Goal: Information Seeking & Learning: Check status

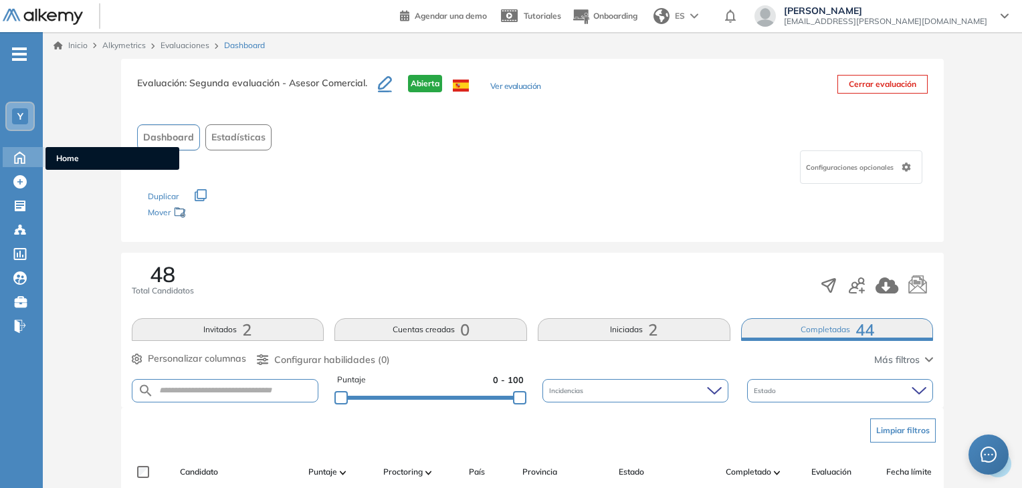
click at [23, 150] on icon at bounding box center [19, 156] width 23 height 16
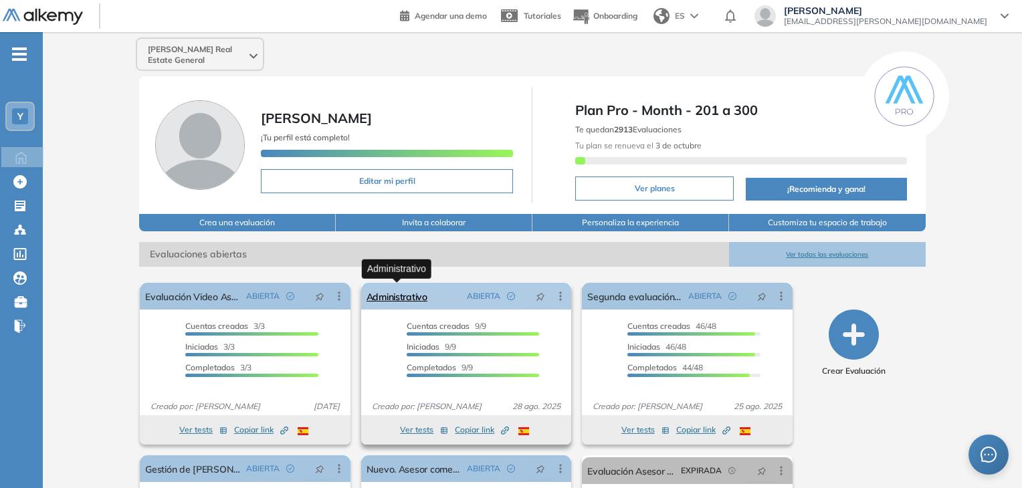
click at [409, 297] on link "Administrativo" at bounding box center [397, 296] width 61 height 27
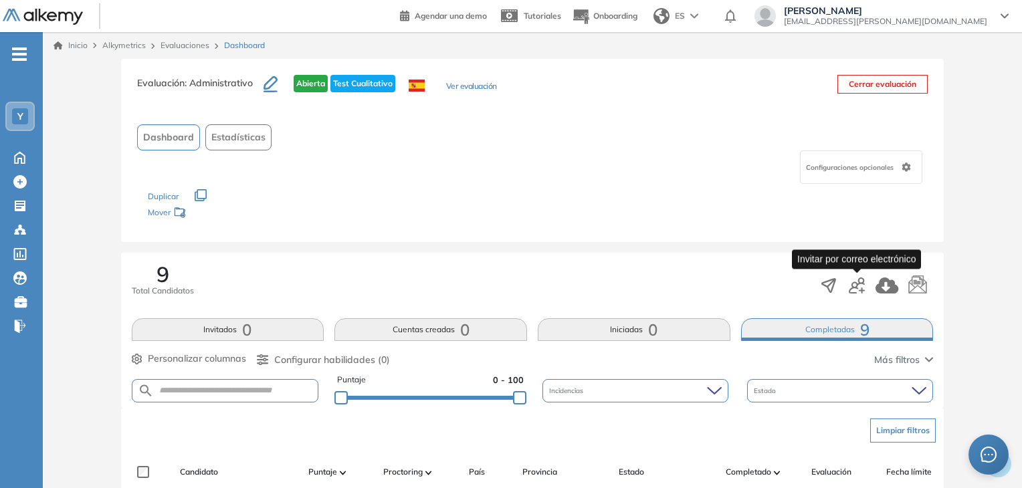
click at [857, 287] on icon "button" at bounding box center [857, 286] width 16 height 16
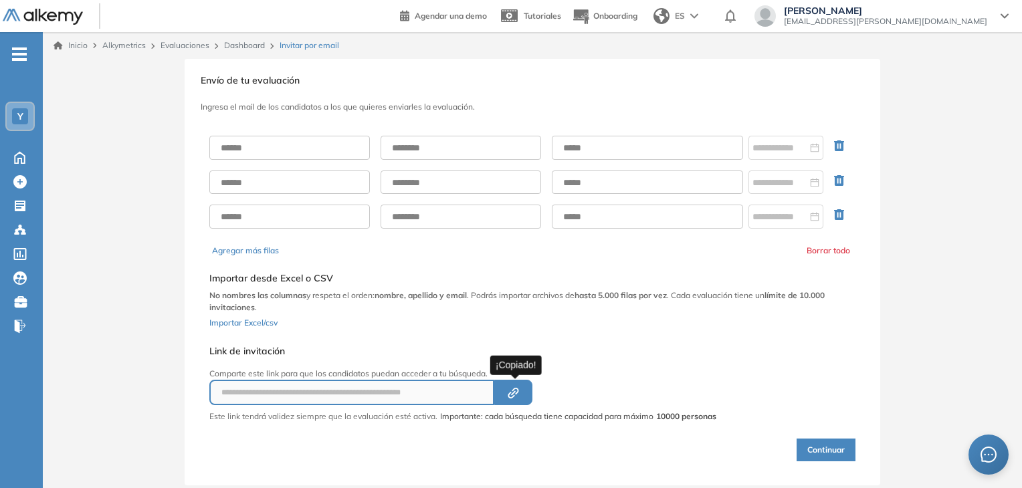
click at [520, 391] on icon "Created by potrace 1.16, written by [PERSON_NAME] [DATE]-[DATE]" at bounding box center [513, 393] width 15 height 11
click at [15, 158] on icon at bounding box center [20, 157] width 10 height 11
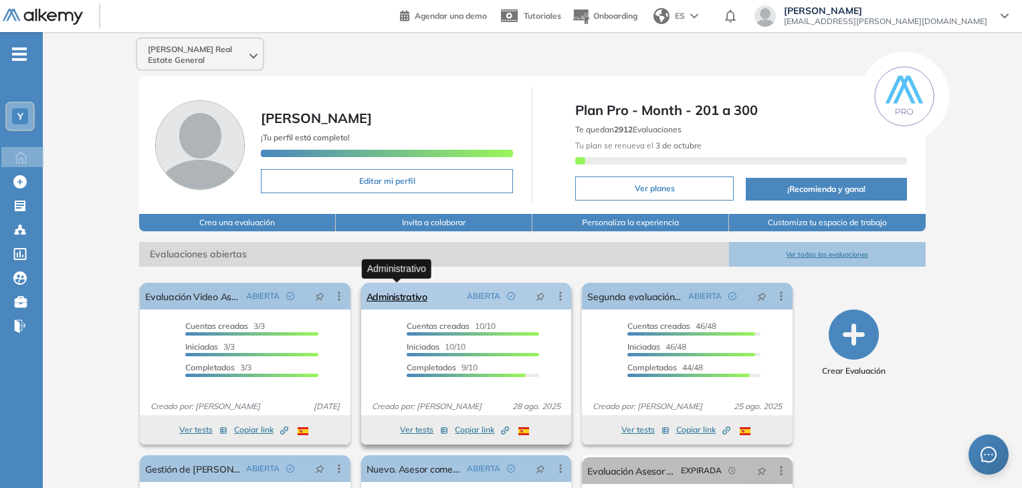
click at [393, 294] on link "Administrativo" at bounding box center [397, 296] width 61 height 27
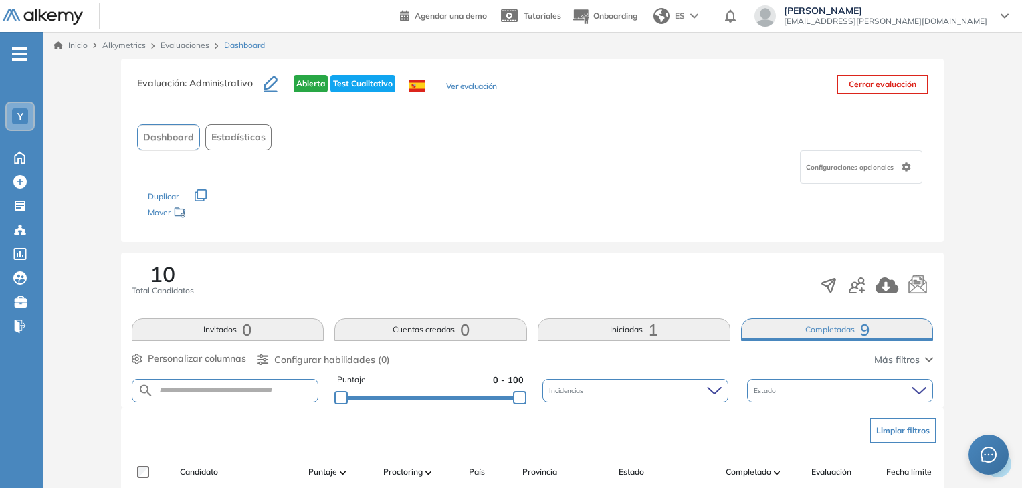
click at [665, 328] on button "Iniciadas 1" at bounding box center [634, 329] width 193 height 23
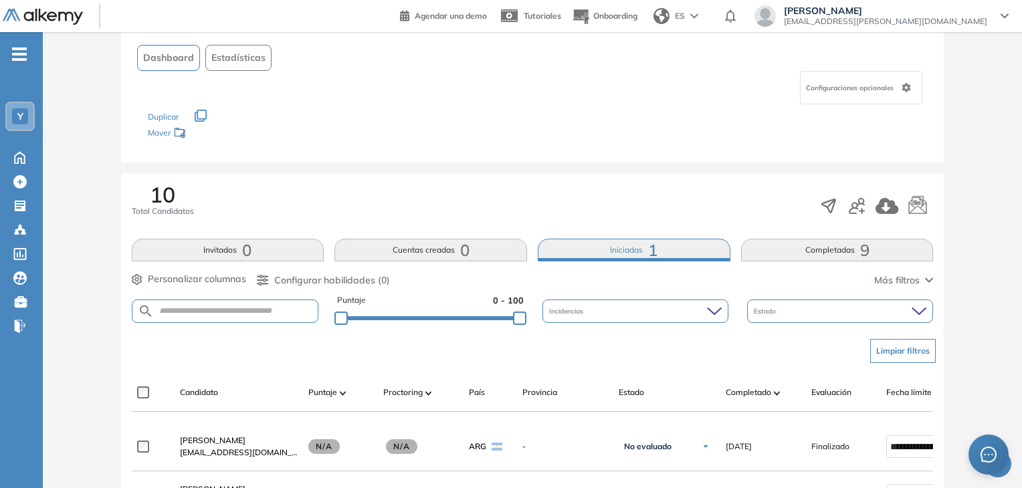
click at [843, 249] on button "Completadas 9" at bounding box center [837, 250] width 193 height 23
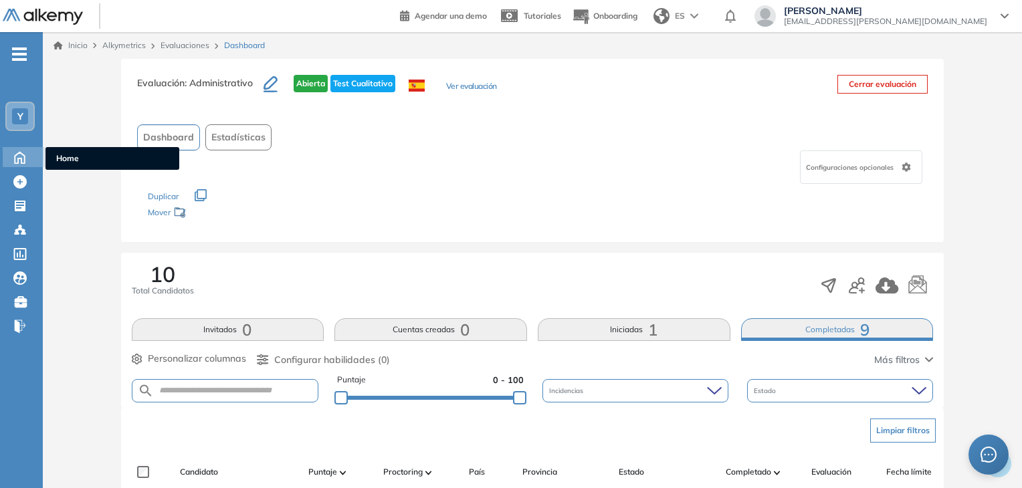
click at [22, 152] on icon at bounding box center [19, 156] width 23 height 16
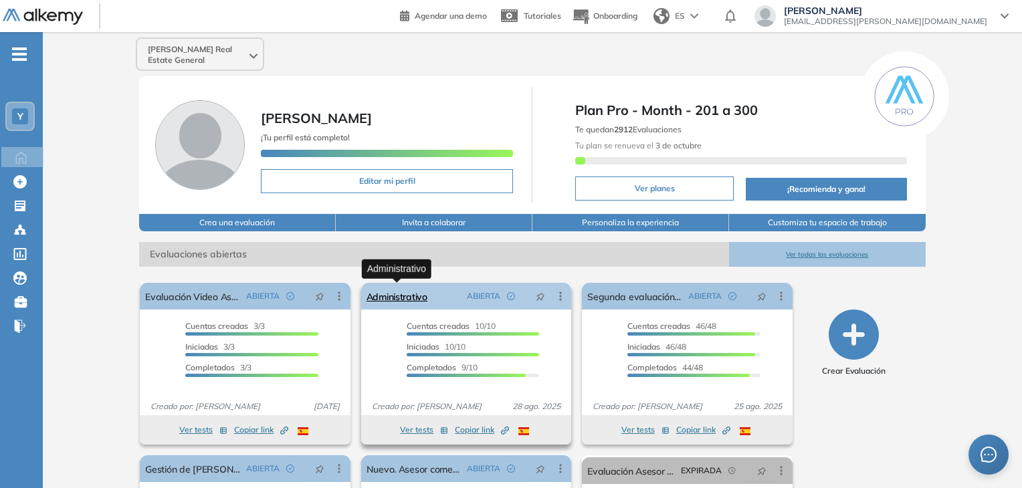
click at [409, 306] on link "Administrativo" at bounding box center [397, 296] width 61 height 27
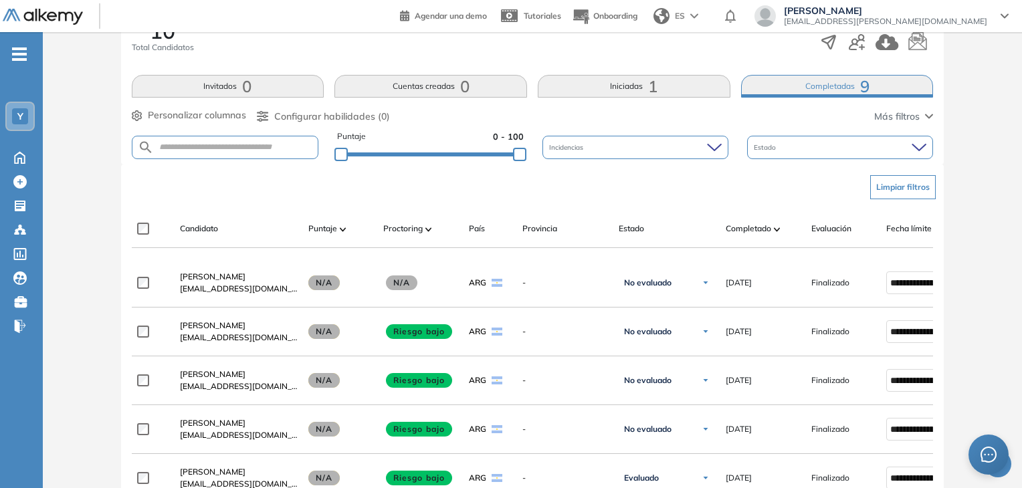
scroll to position [122, 0]
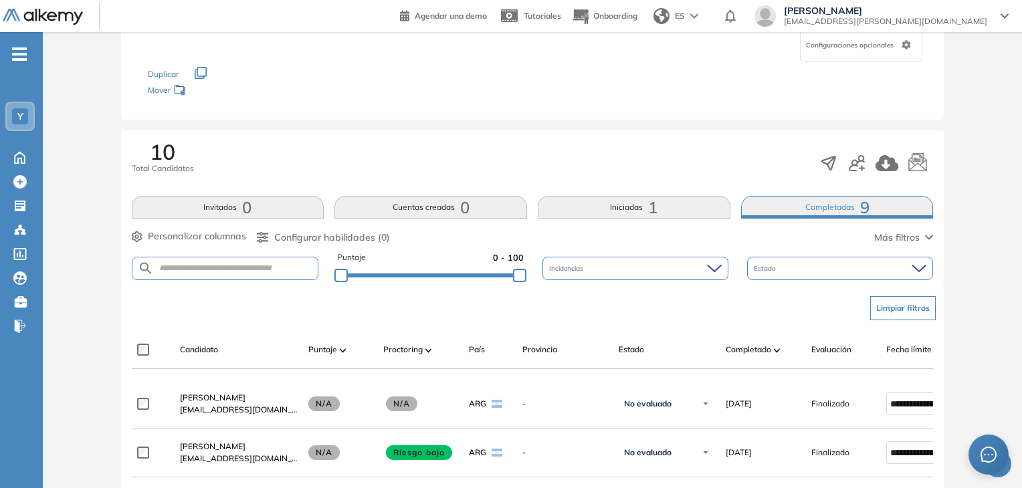
click at [825, 210] on button "Completadas 9" at bounding box center [837, 207] width 193 height 23
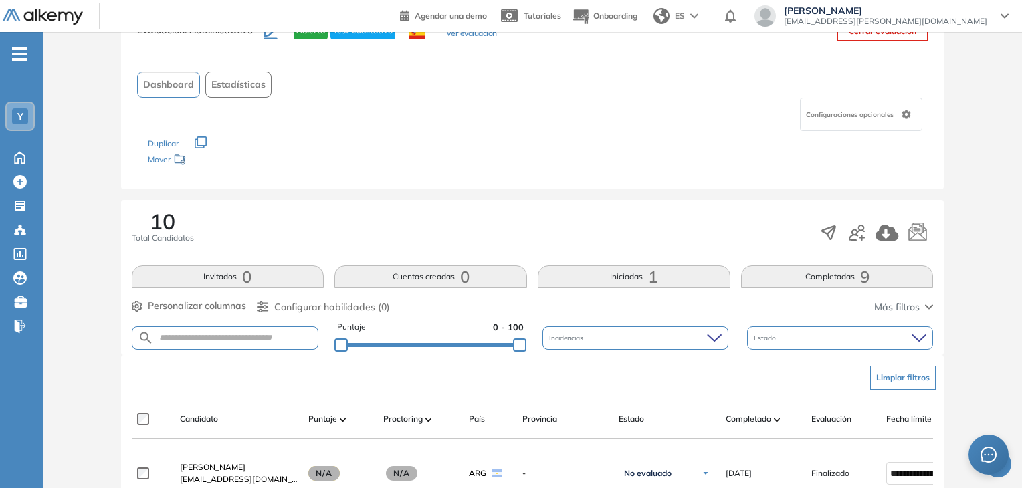
scroll to position [0, 0]
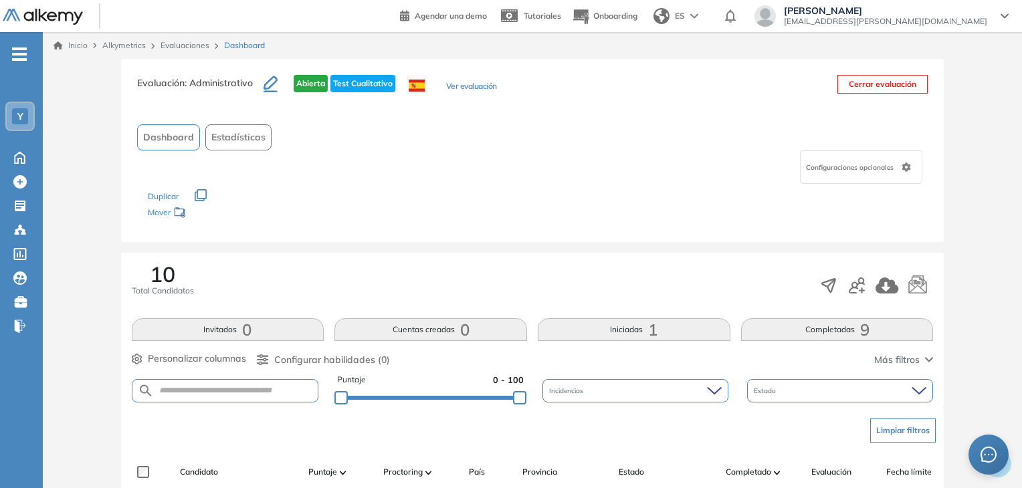
click at [639, 328] on button "Iniciadas 1" at bounding box center [634, 329] width 193 height 23
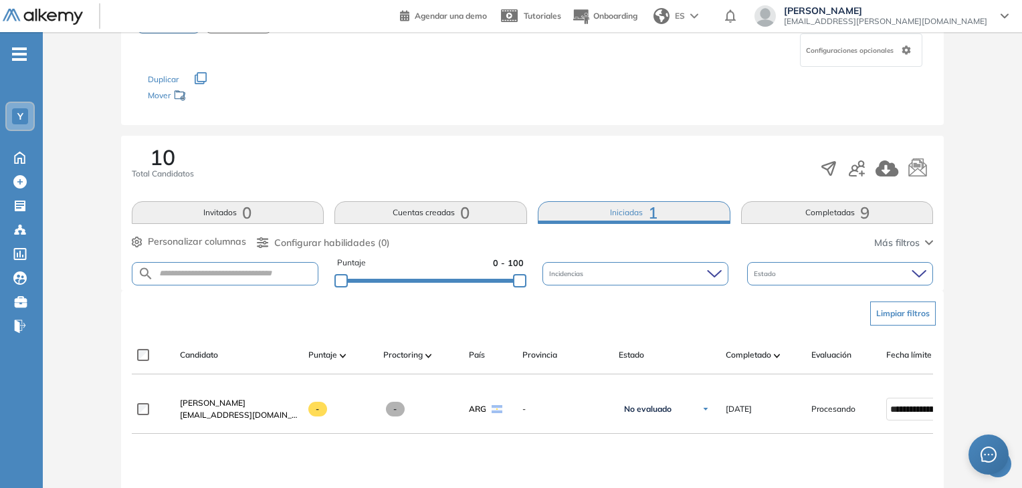
scroll to position [134, 0]
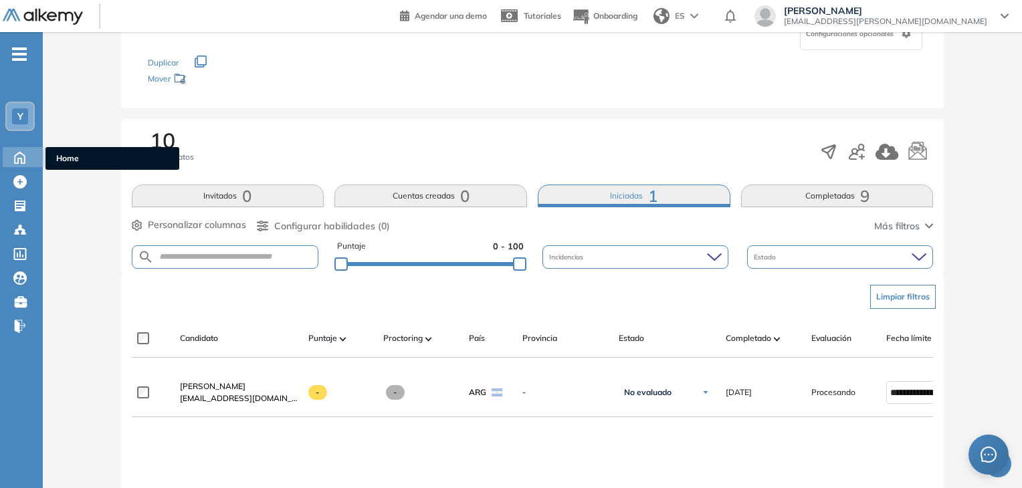
click at [17, 155] on icon at bounding box center [19, 156] width 23 height 16
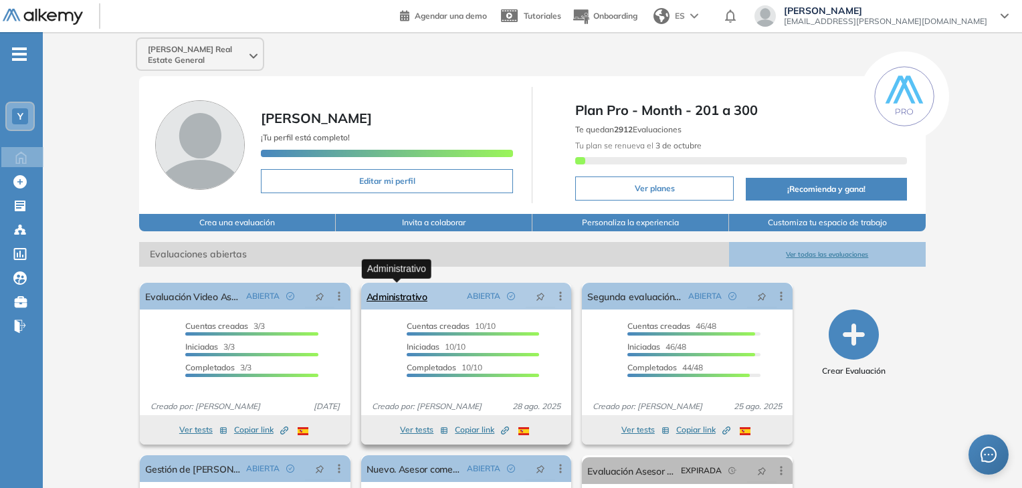
click at [405, 295] on link "Administrativo" at bounding box center [397, 296] width 61 height 27
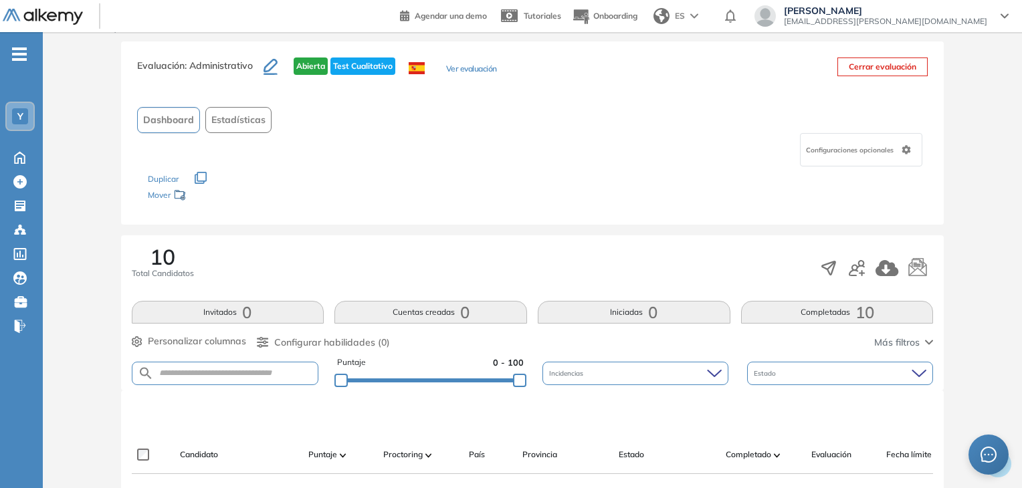
click at [837, 317] on button "Completadas 10" at bounding box center [837, 312] width 193 height 23
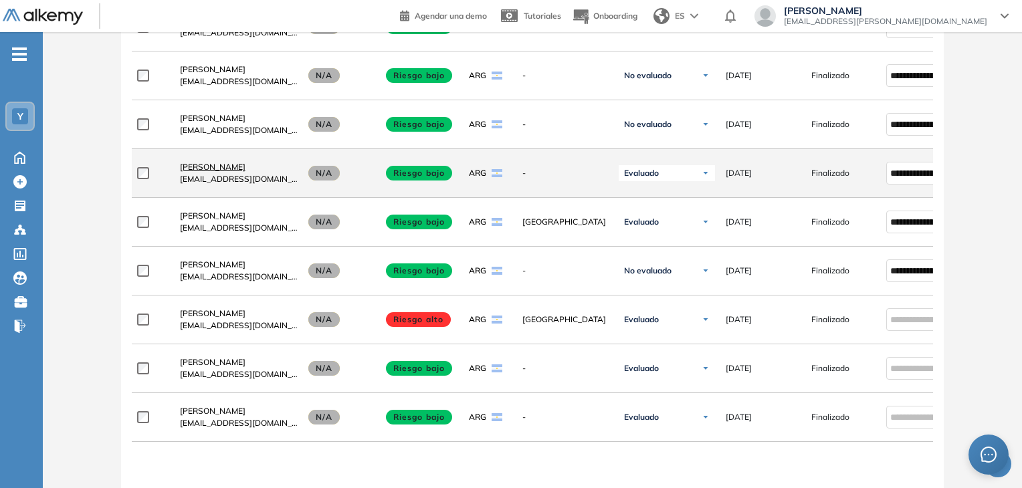
scroll to position [573, 0]
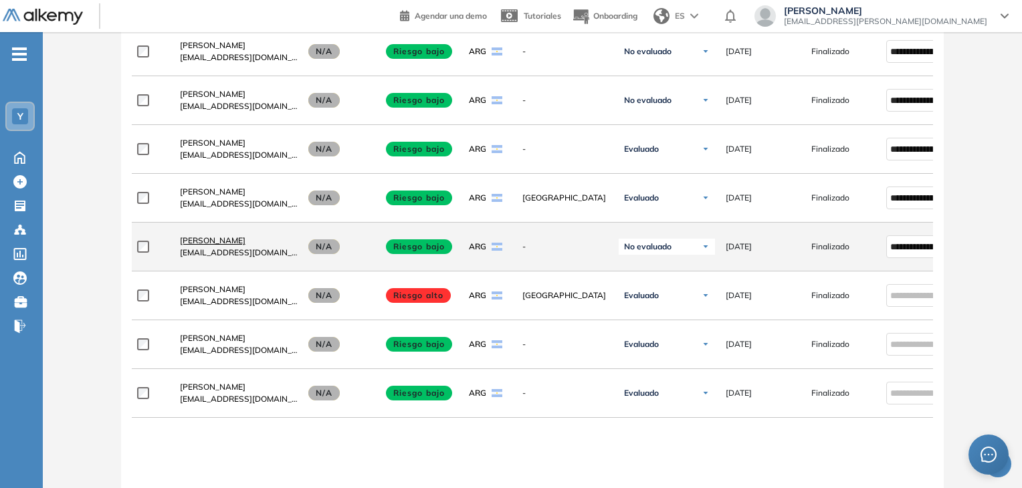
click at [226, 245] on span "[PERSON_NAME]" at bounding box center [213, 240] width 66 height 10
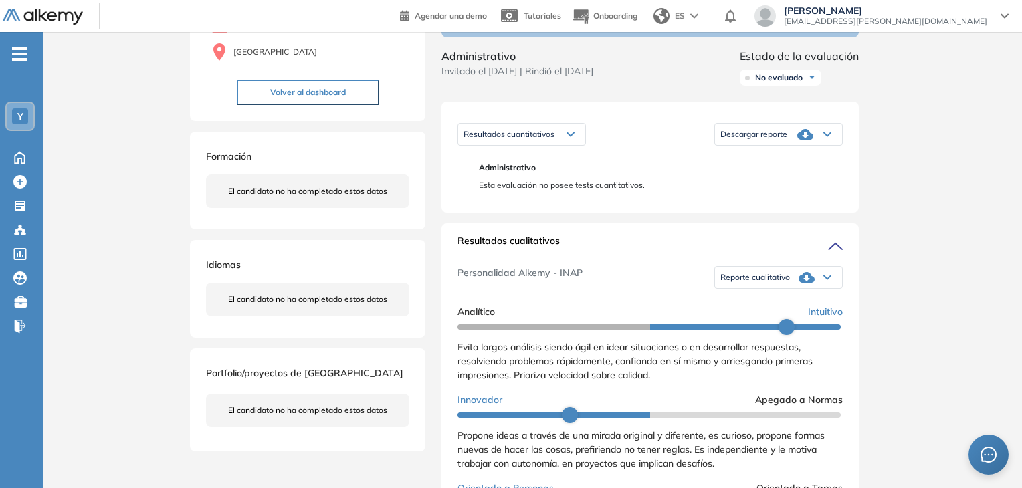
scroll to position [134, 0]
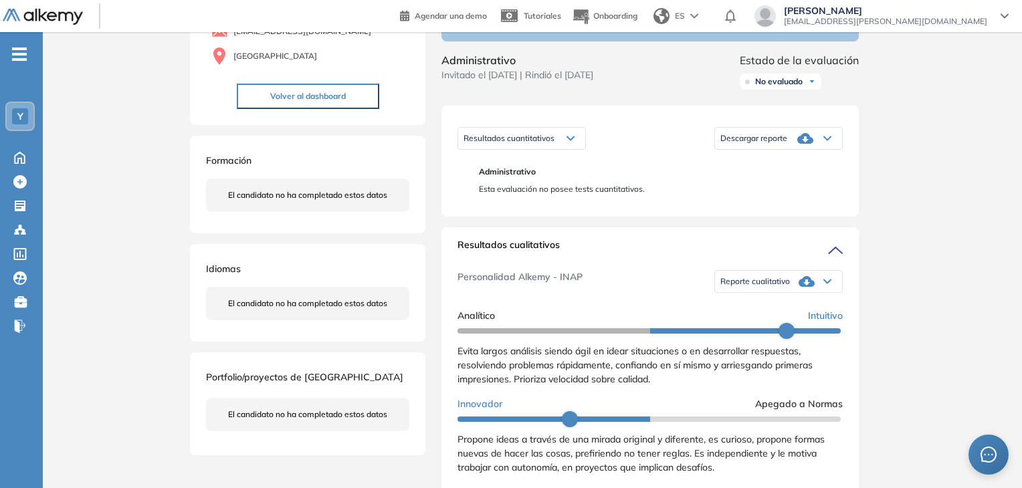
click at [770, 287] on span "Reporte cualitativo" at bounding box center [755, 281] width 70 height 11
click at [779, 334] on li "Reporte sin Afinidad AI" at bounding box center [760, 327] width 79 height 13
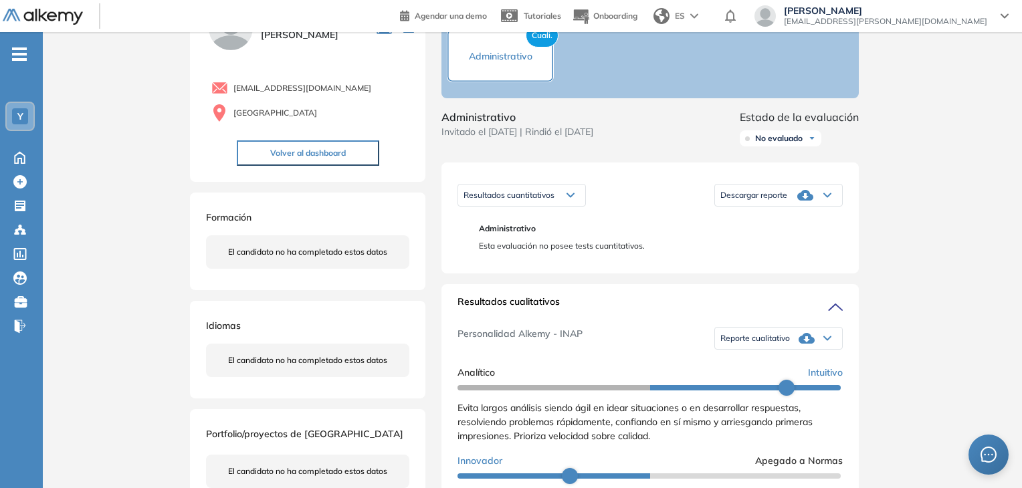
scroll to position [0, 0]
